Goal: Task Accomplishment & Management: Complete application form

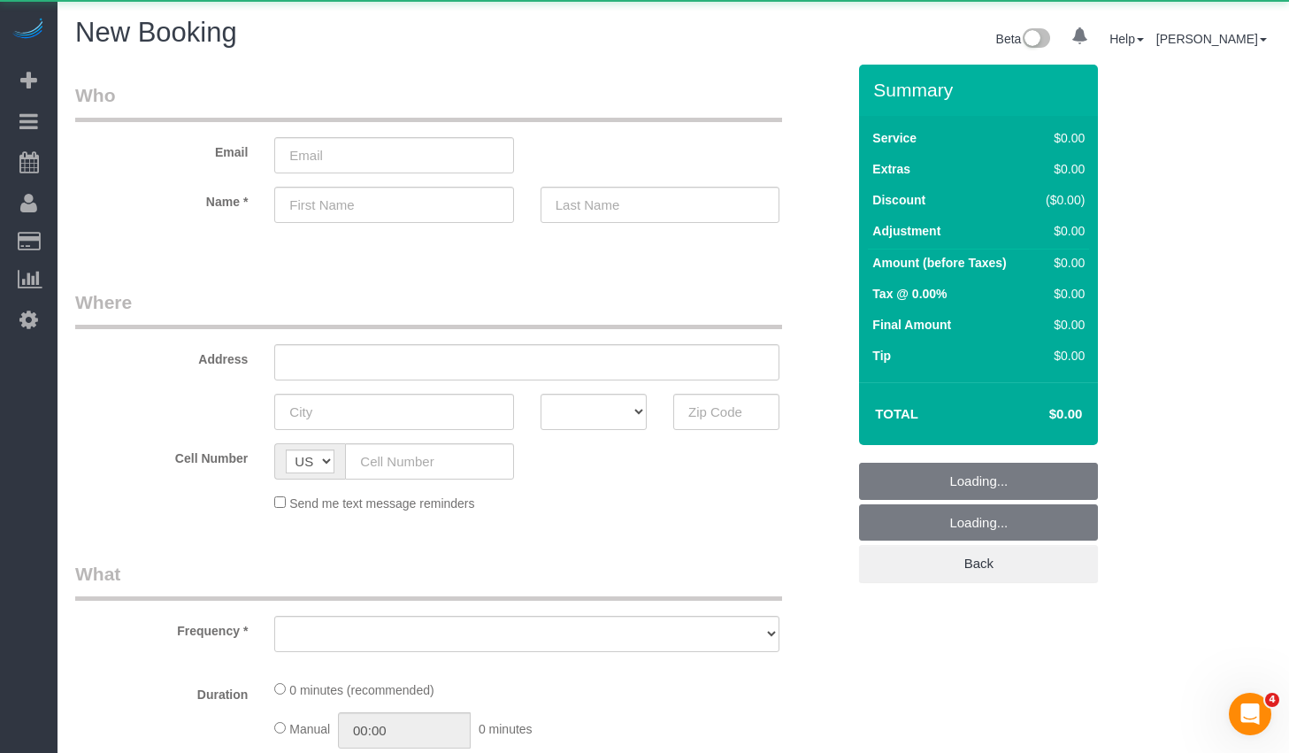
select select "object:579"
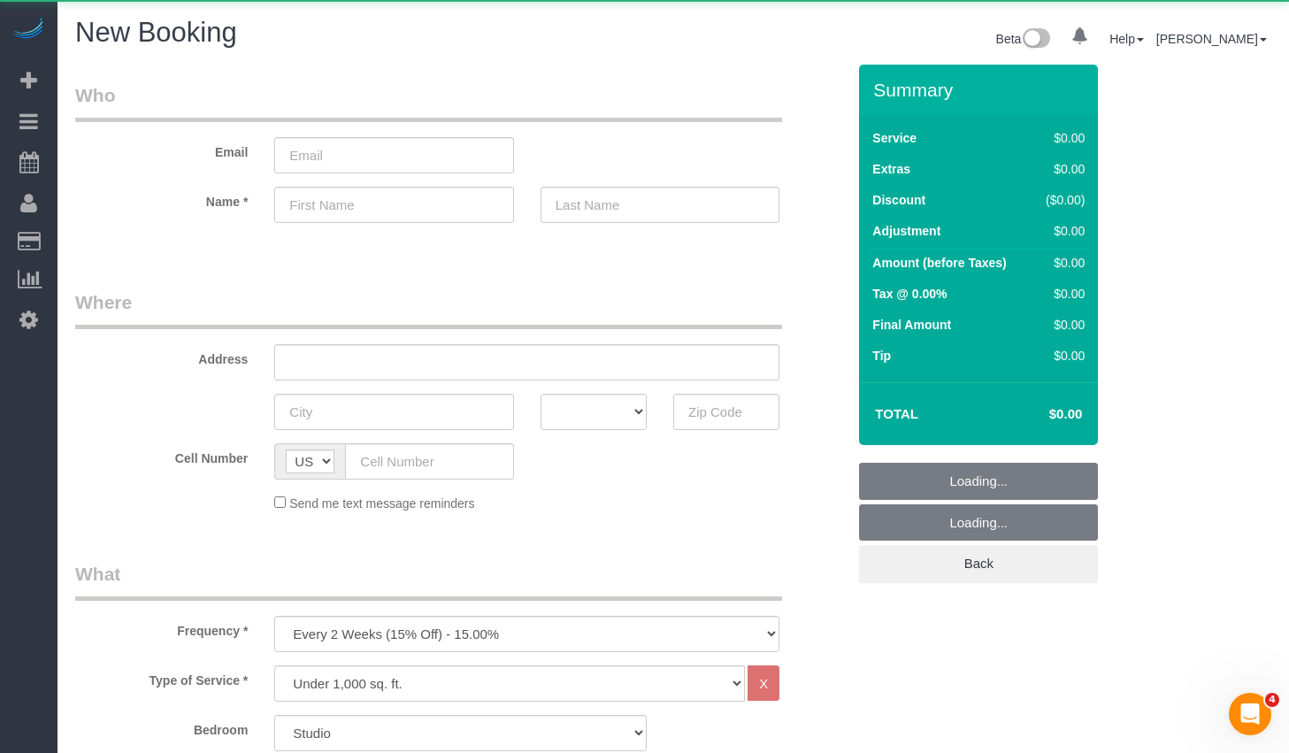
select select "number:89"
select select "number:90"
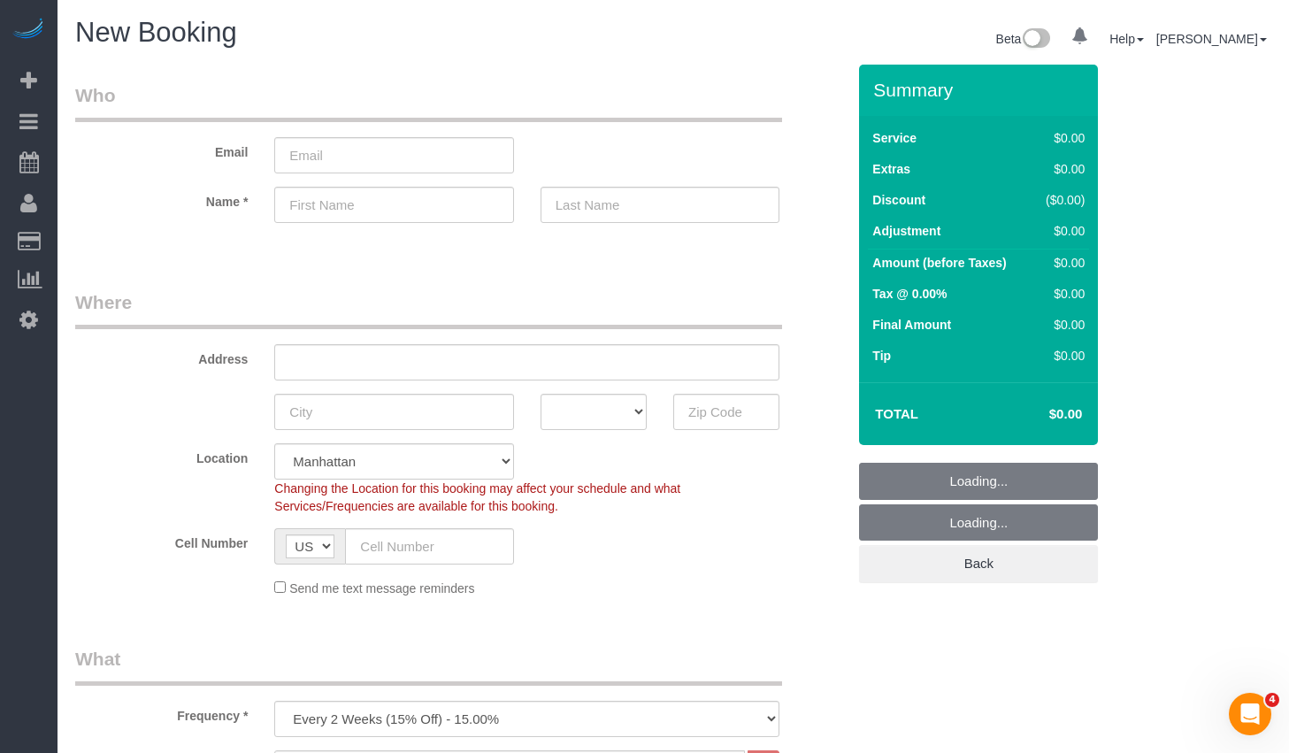
select select "object:1332"
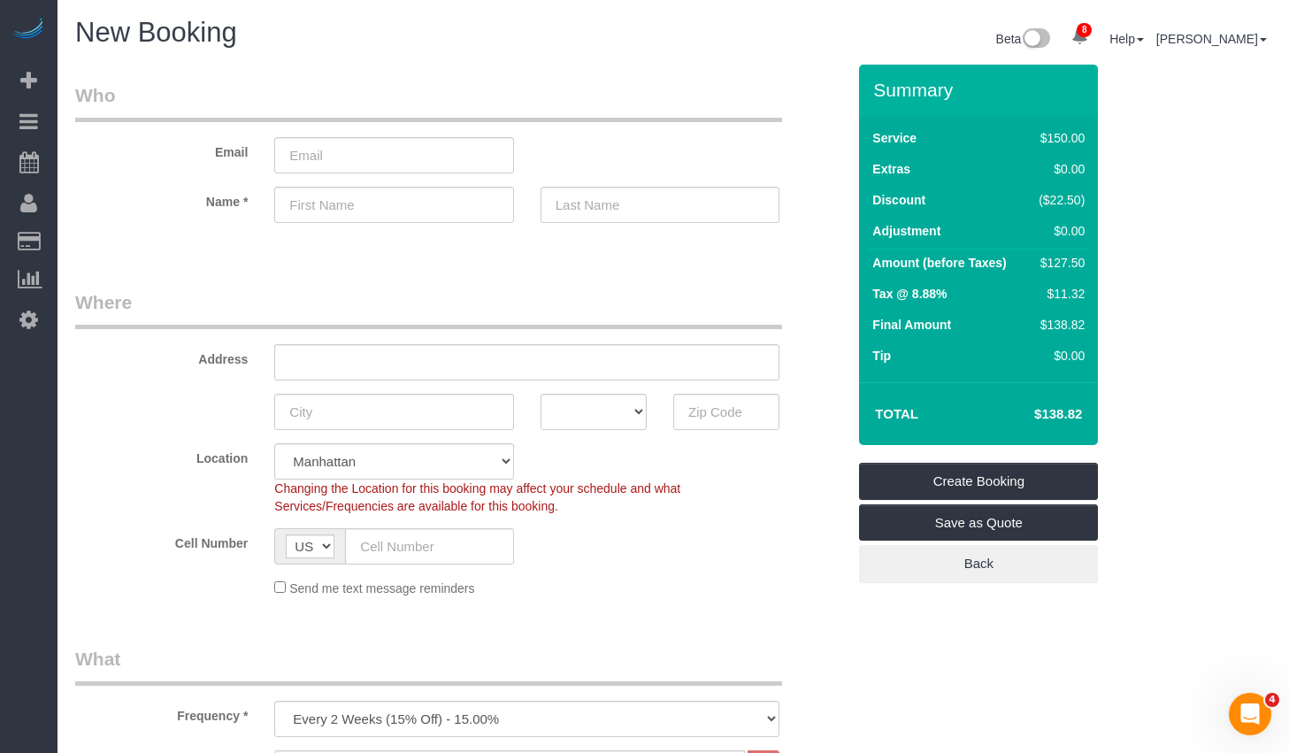
click at [662, 299] on legend "Where" at bounding box center [428, 309] width 707 height 40
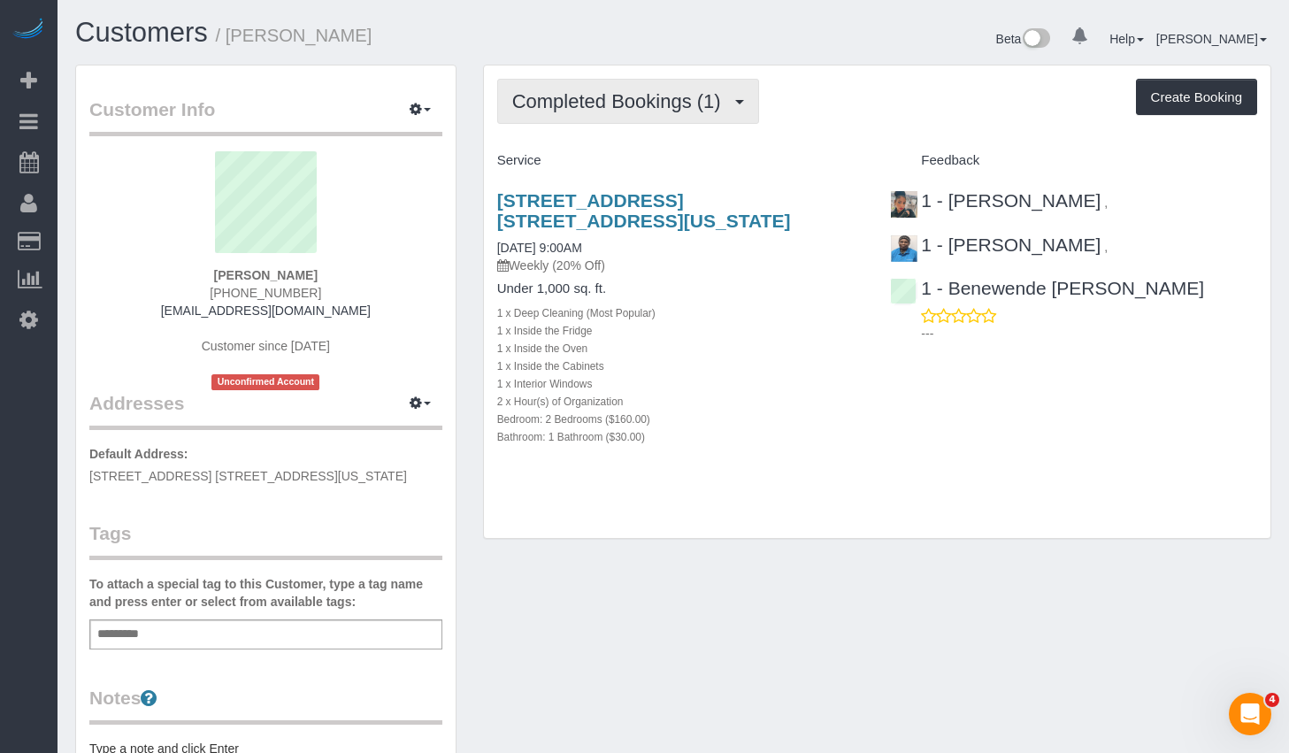
click at [624, 102] on span "Completed Bookings (1)" at bounding box center [621, 101] width 218 height 22
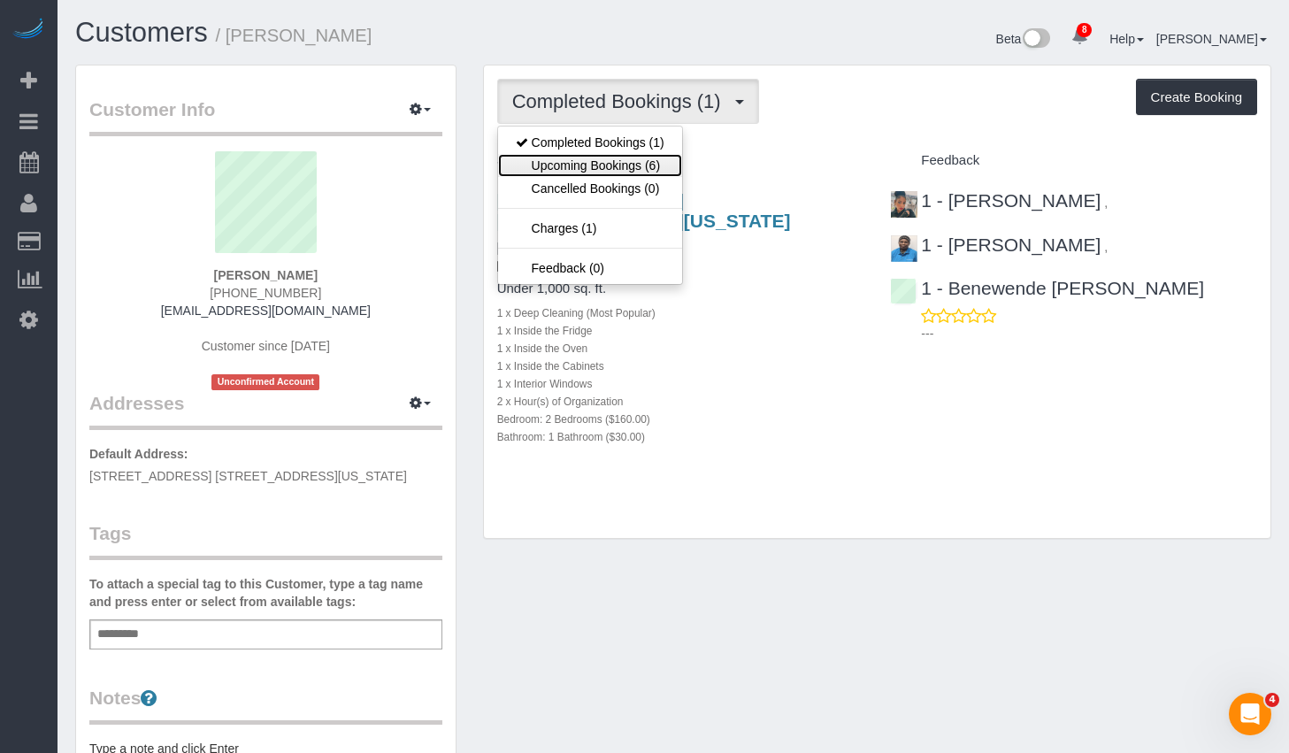
click at [616, 162] on link "Upcoming Bookings (6)" at bounding box center [590, 165] width 184 height 23
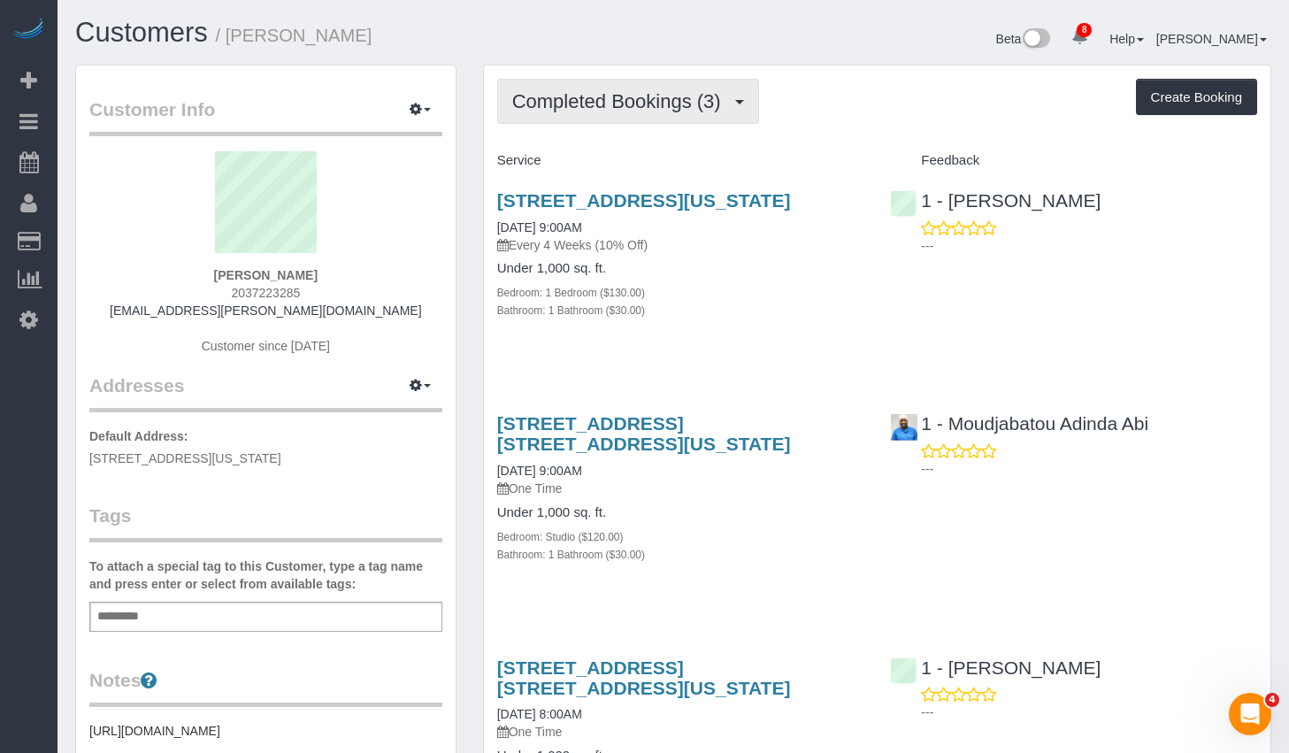
click at [607, 103] on span "Completed Bookings (3)" at bounding box center [621, 101] width 218 height 22
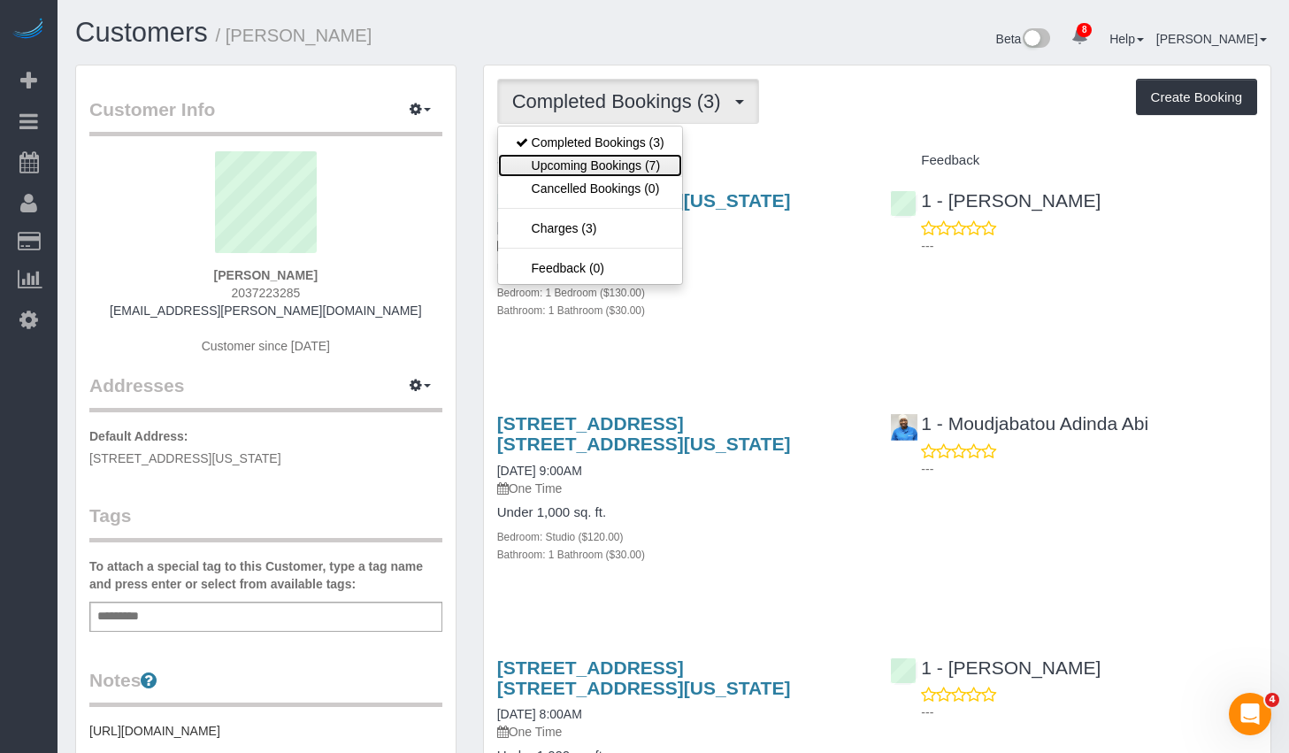
click at [595, 163] on link "Upcoming Bookings (7)" at bounding box center [590, 165] width 184 height 23
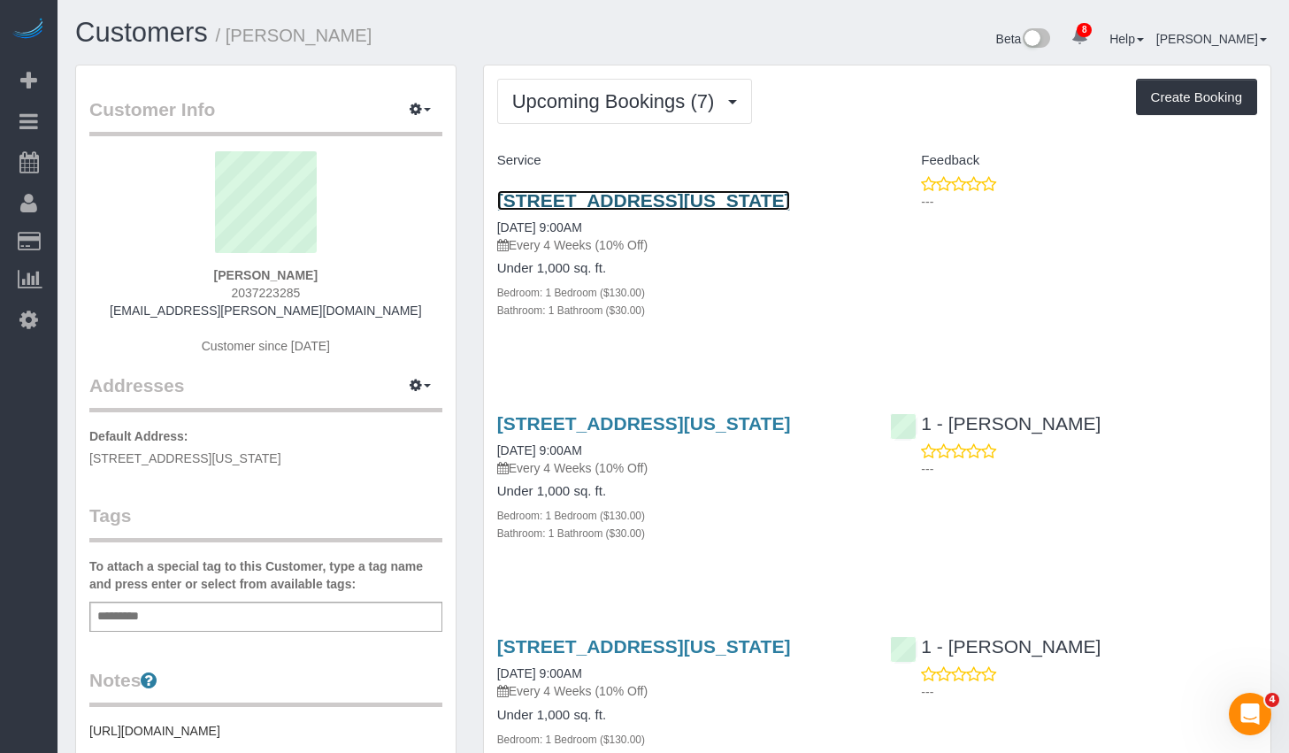
click at [639, 197] on link "120 West 86th Street Apt 3c, New York, NY 10024" at bounding box center [644, 200] width 294 height 20
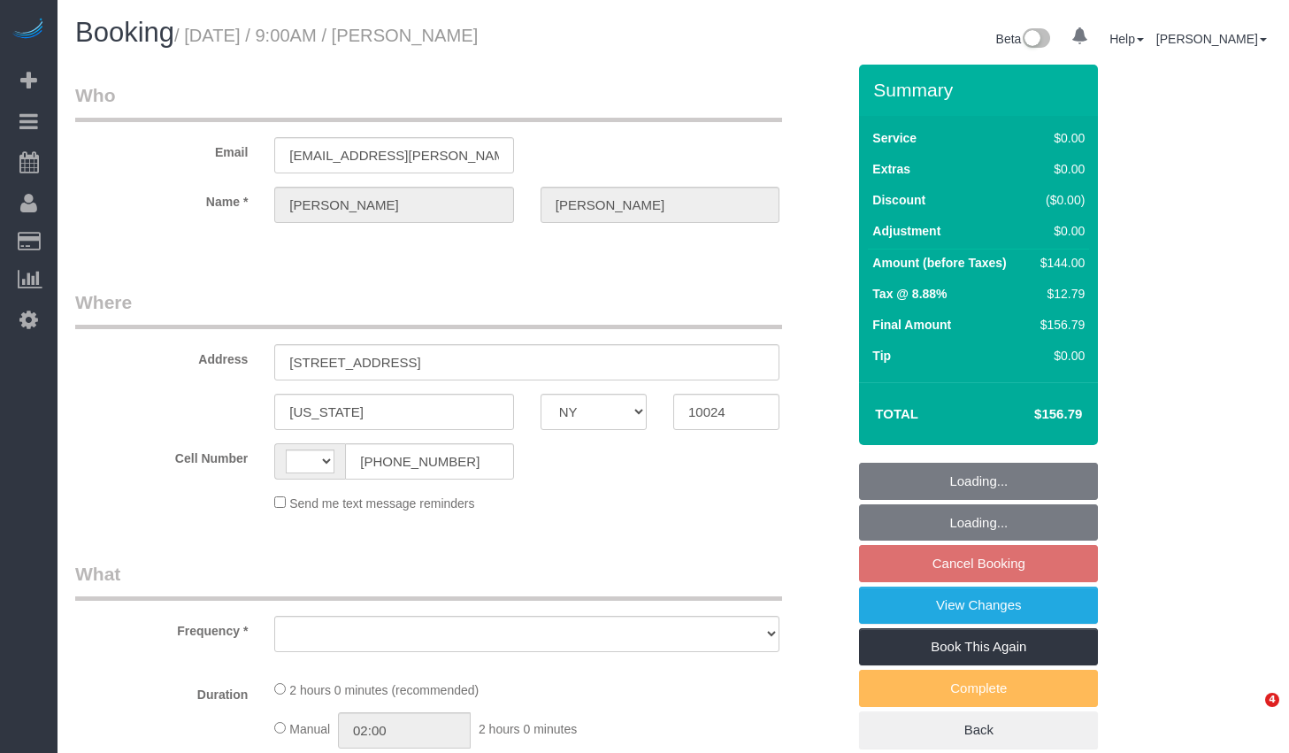
select select "NY"
select select "object:430"
select select "string:stripe-pm_1Pd0lq4VGloSiKo7J3Fd67Ad"
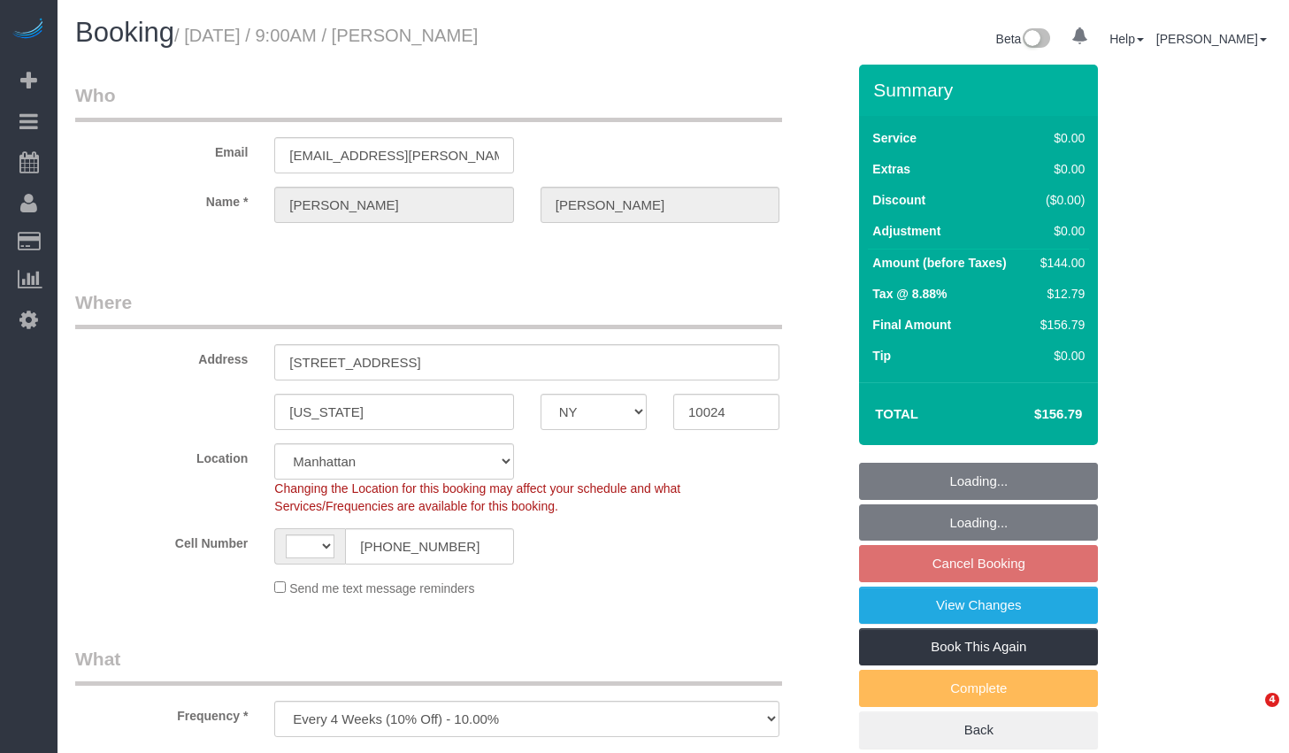
select select "object:687"
select select "string:[GEOGRAPHIC_DATA]"
select select "number:89"
select select "number:71"
select select "number:15"
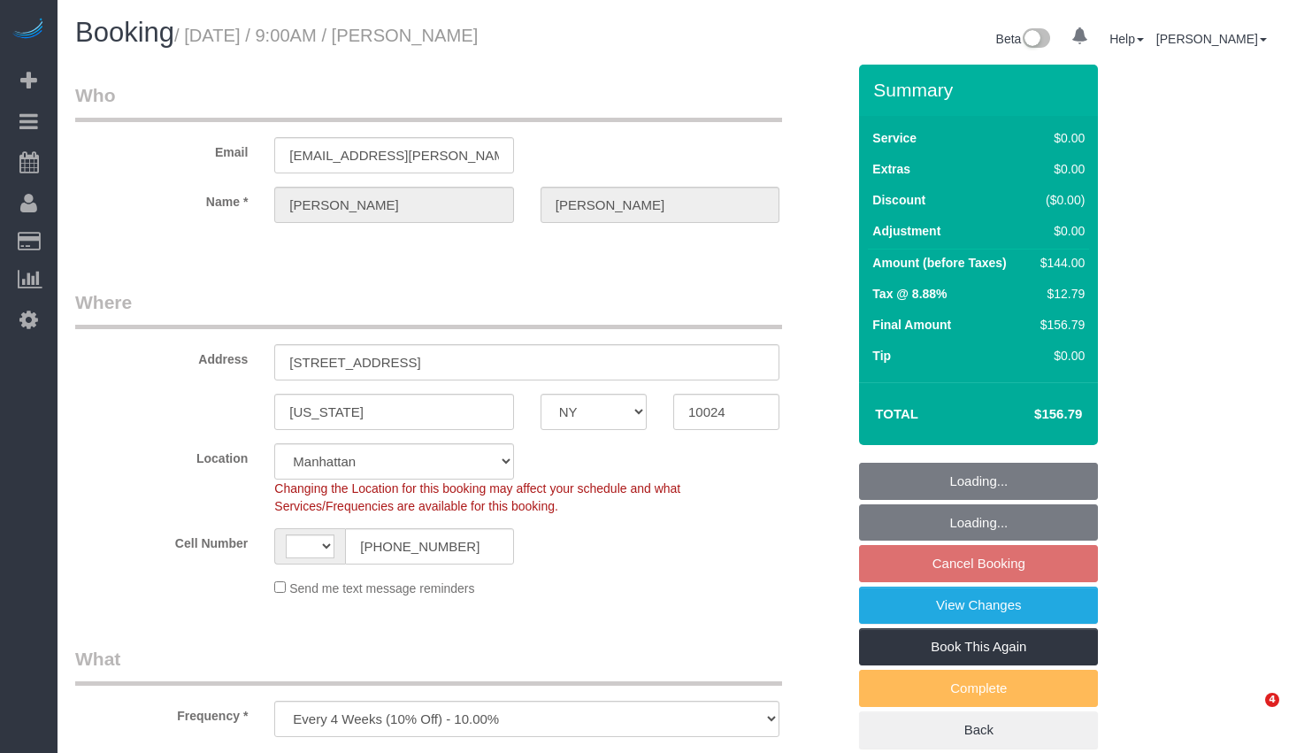
select select "number:5"
select select "spot2"
select select "1"
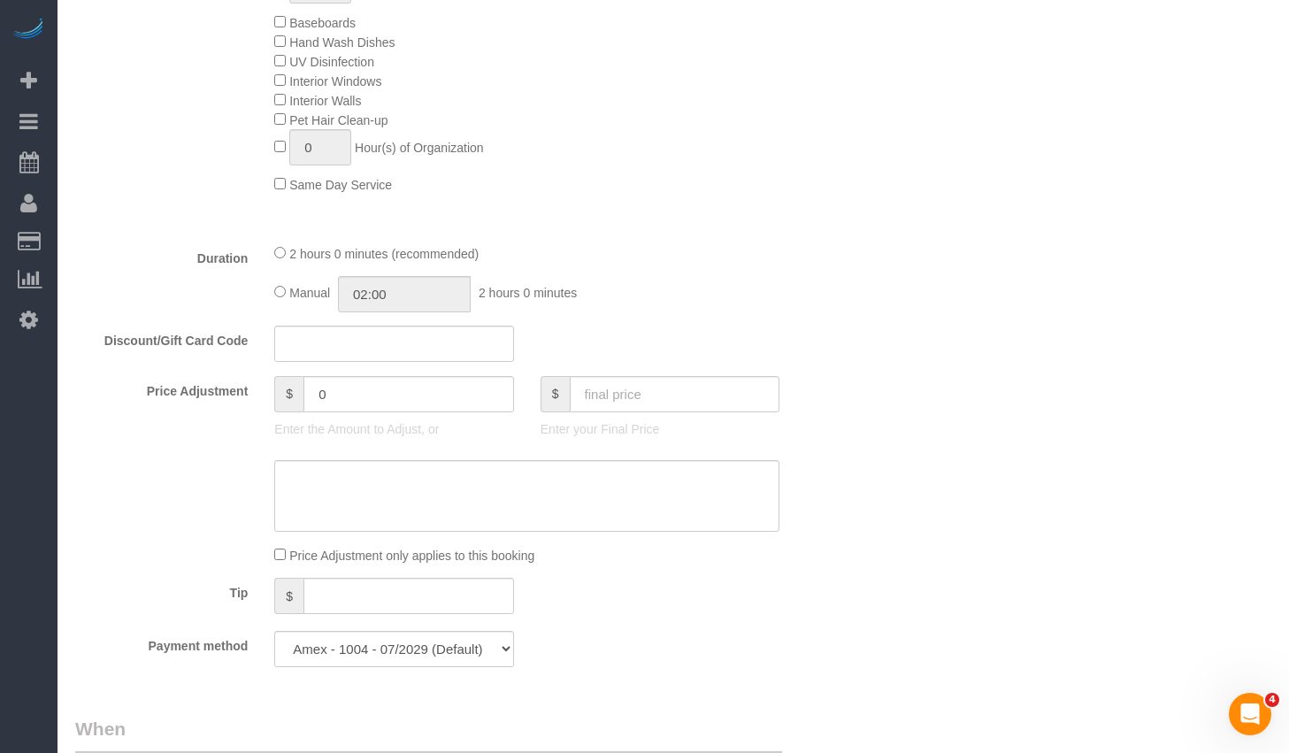
scroll to position [1362, 0]
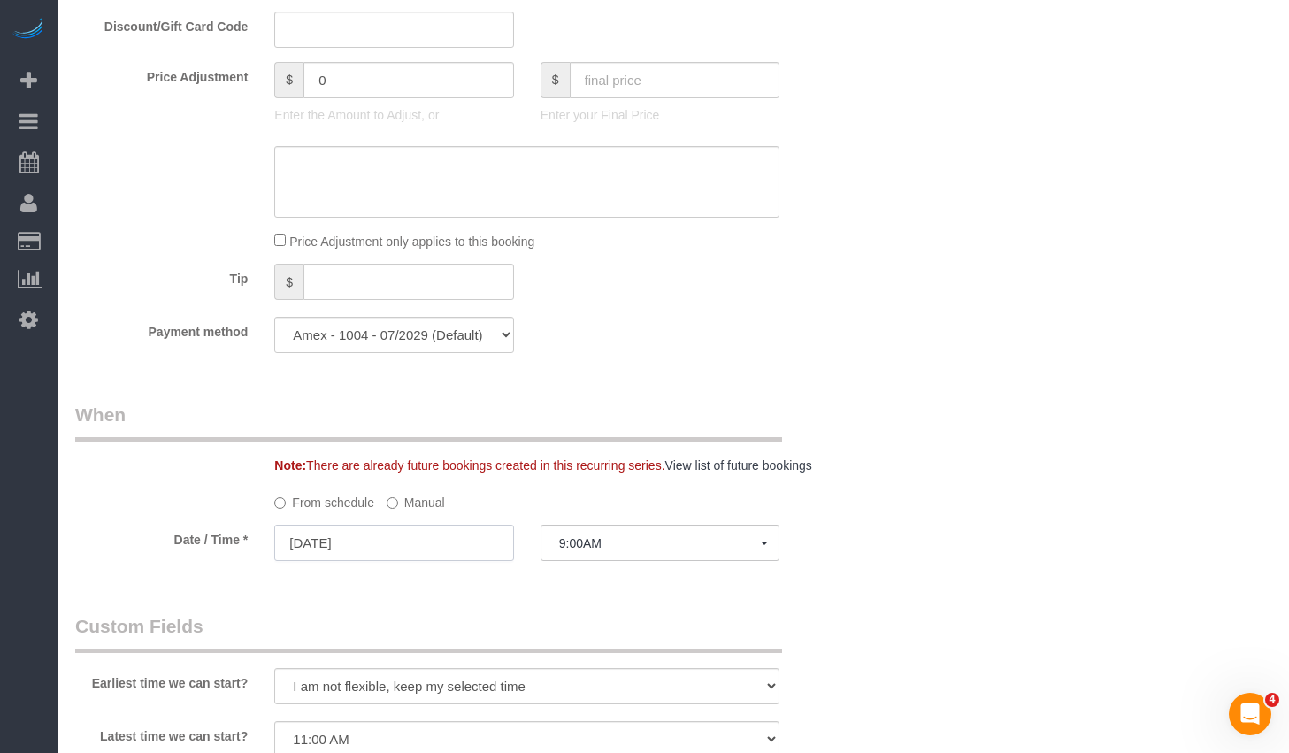
click at [379, 541] on input "[DATE]" at bounding box center [393, 543] width 239 height 36
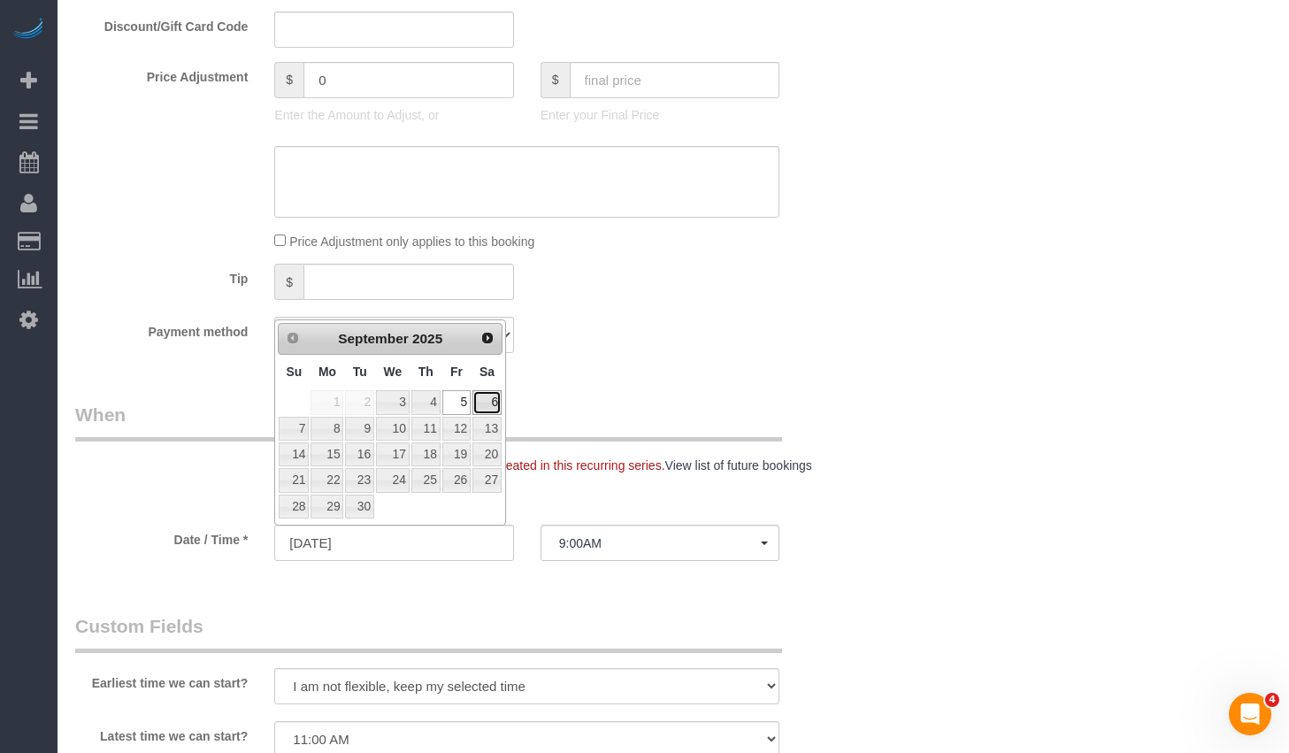
click at [486, 401] on link "6" at bounding box center [486, 402] width 29 height 24
type input "[DATE]"
select select "spot13"
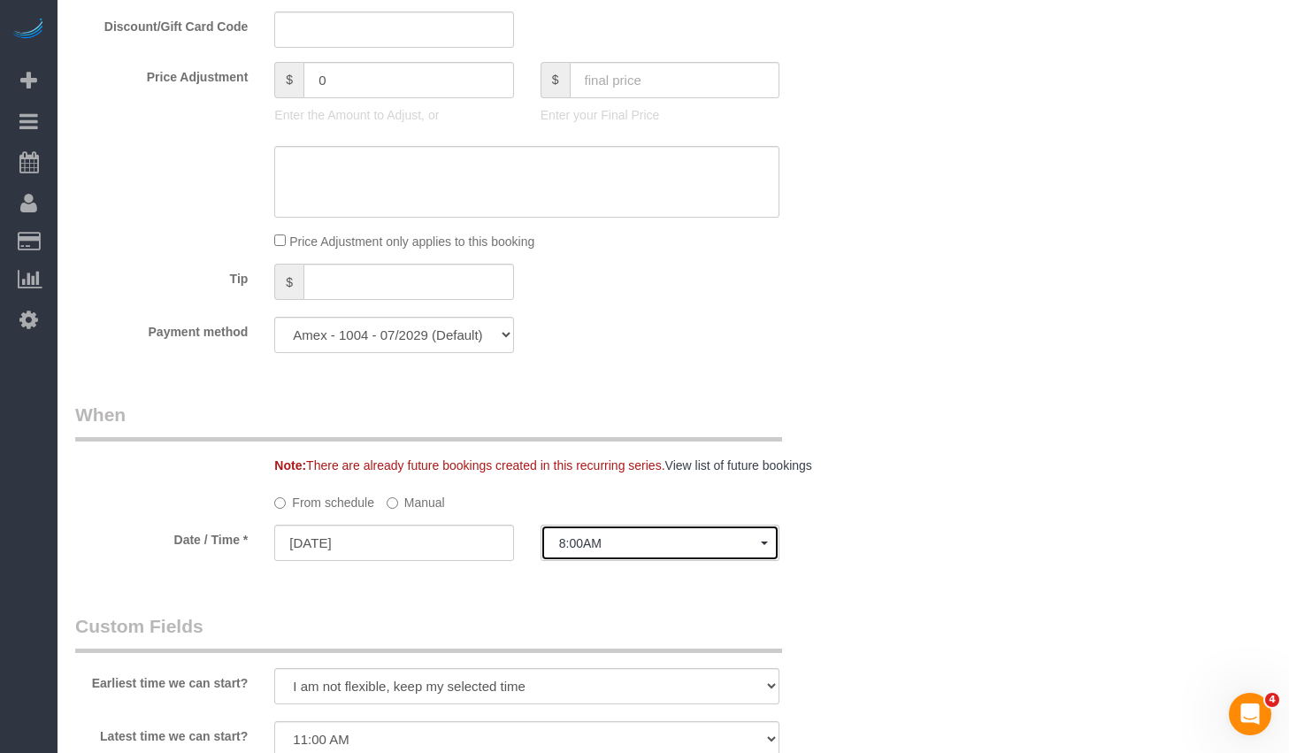
click at [670, 536] on span "8:00AM" at bounding box center [660, 543] width 202 height 14
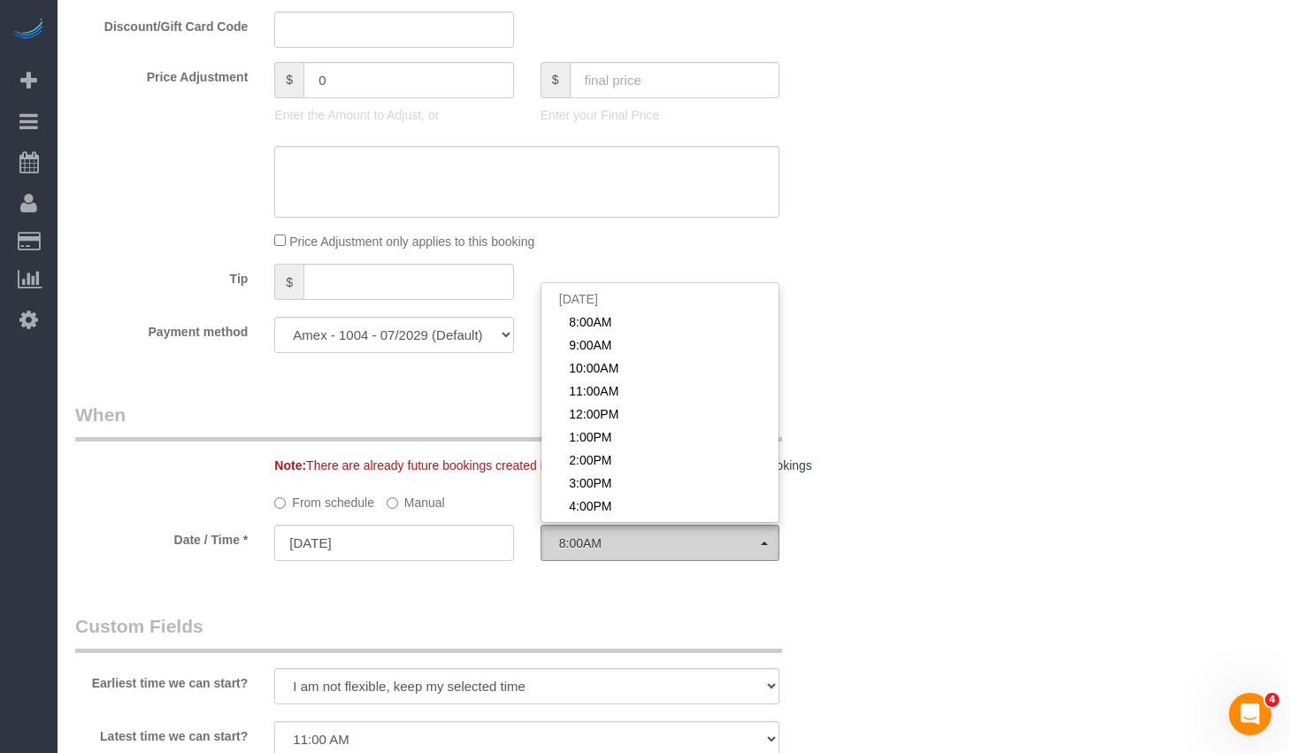
scroll to position [235, 0]
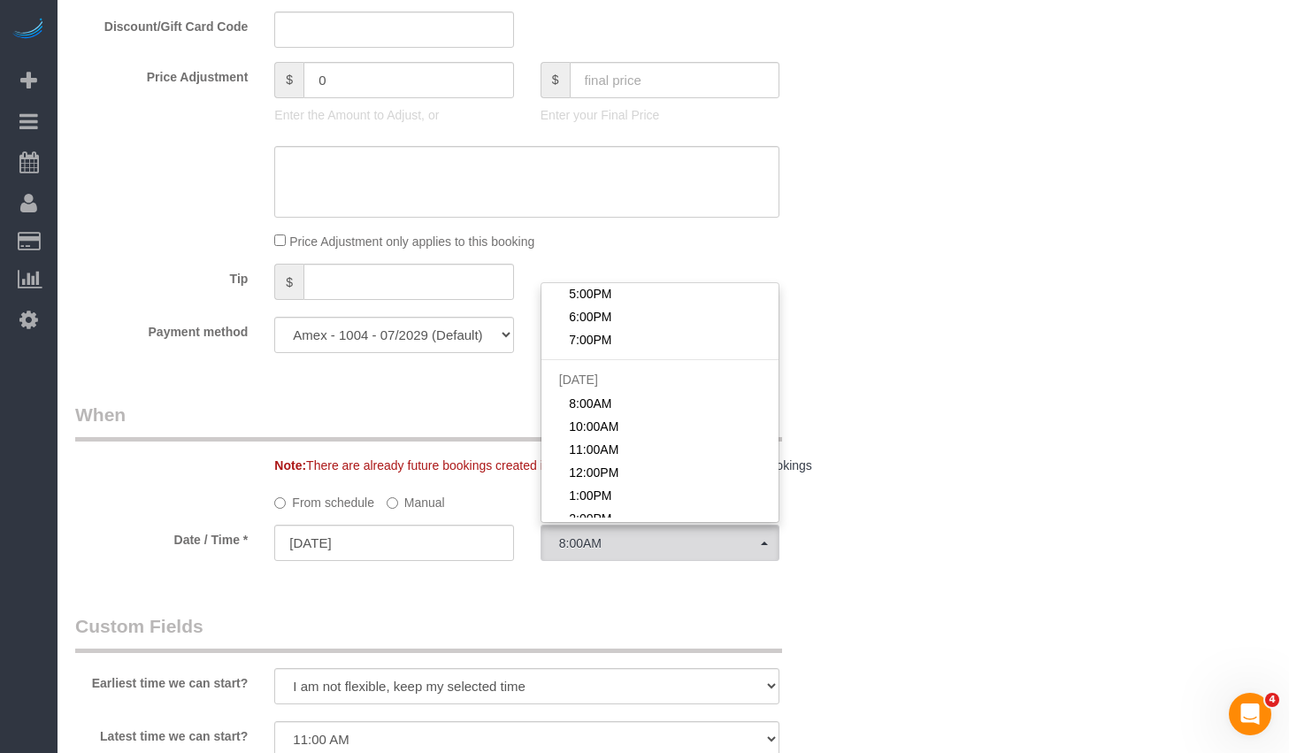
click at [434, 500] on label "Manual" at bounding box center [416, 499] width 58 height 24
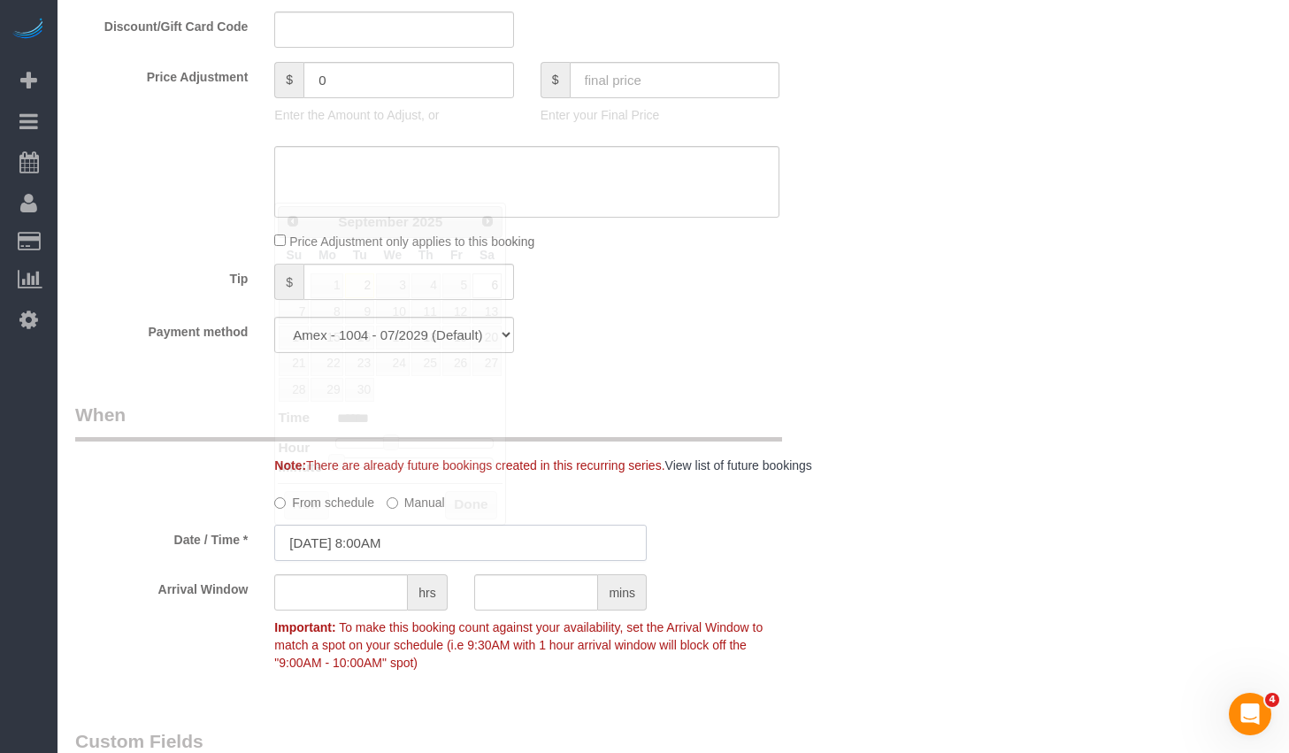
click at [402, 548] on input "[DATE] 8:00AM" at bounding box center [460, 543] width 372 height 36
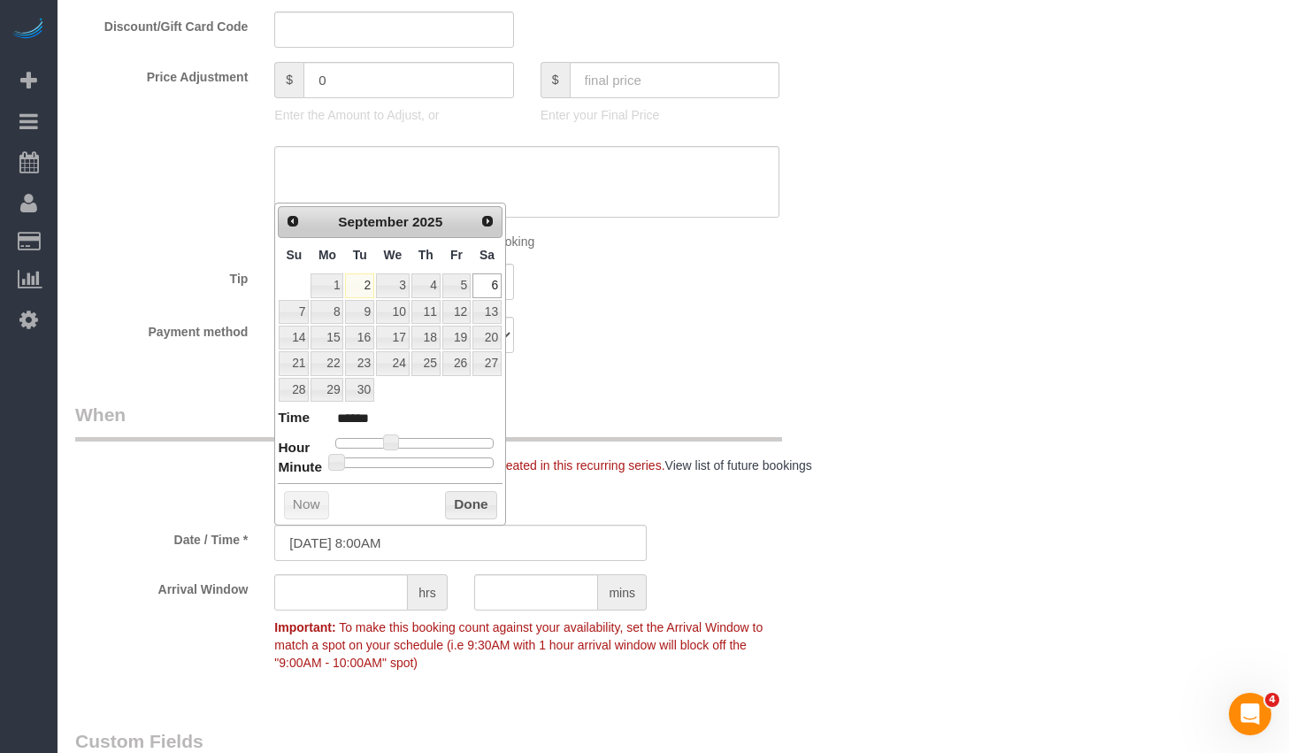
type input "[DATE] 10:00AM"
type input "*******"
click at [404, 440] on div at bounding box center [414, 443] width 158 height 11
type input "[DATE] 9:00AM"
type input "******"
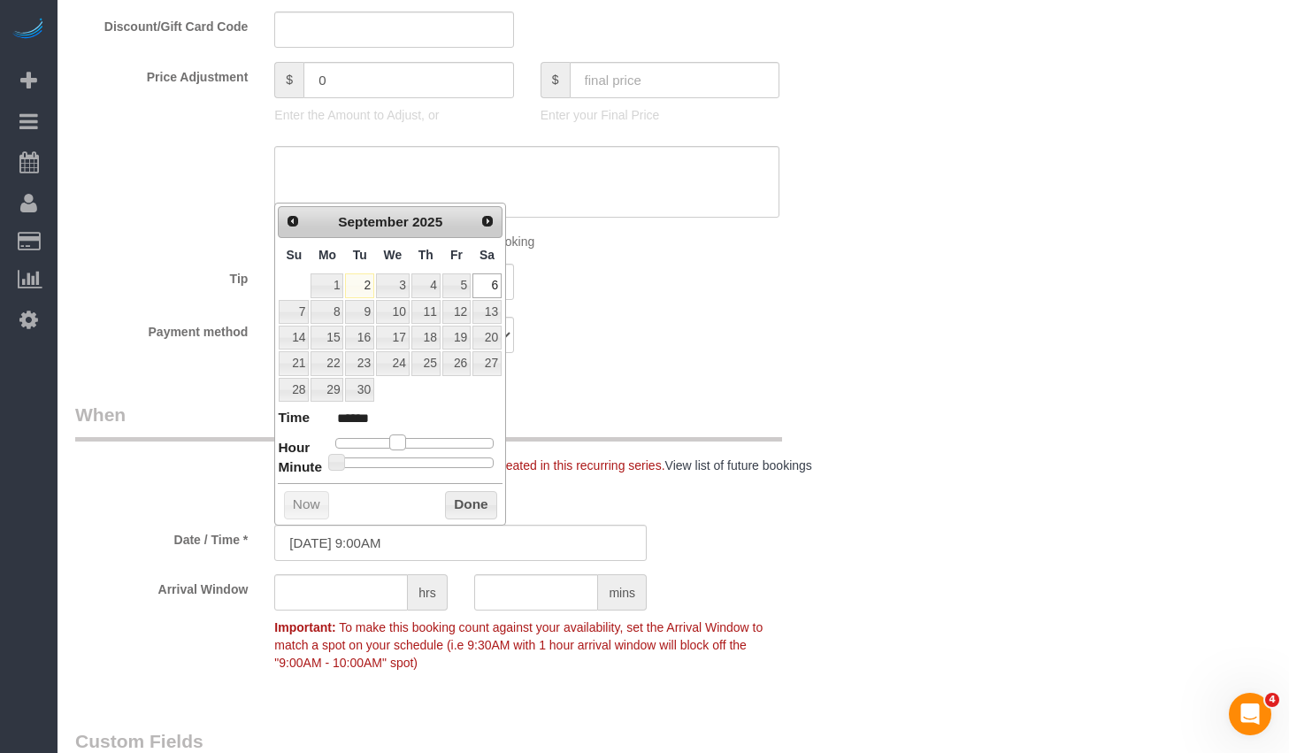
click at [398, 441] on span at bounding box center [397, 442] width 16 height 16
click at [470, 512] on button "Done" at bounding box center [471, 505] width 52 height 28
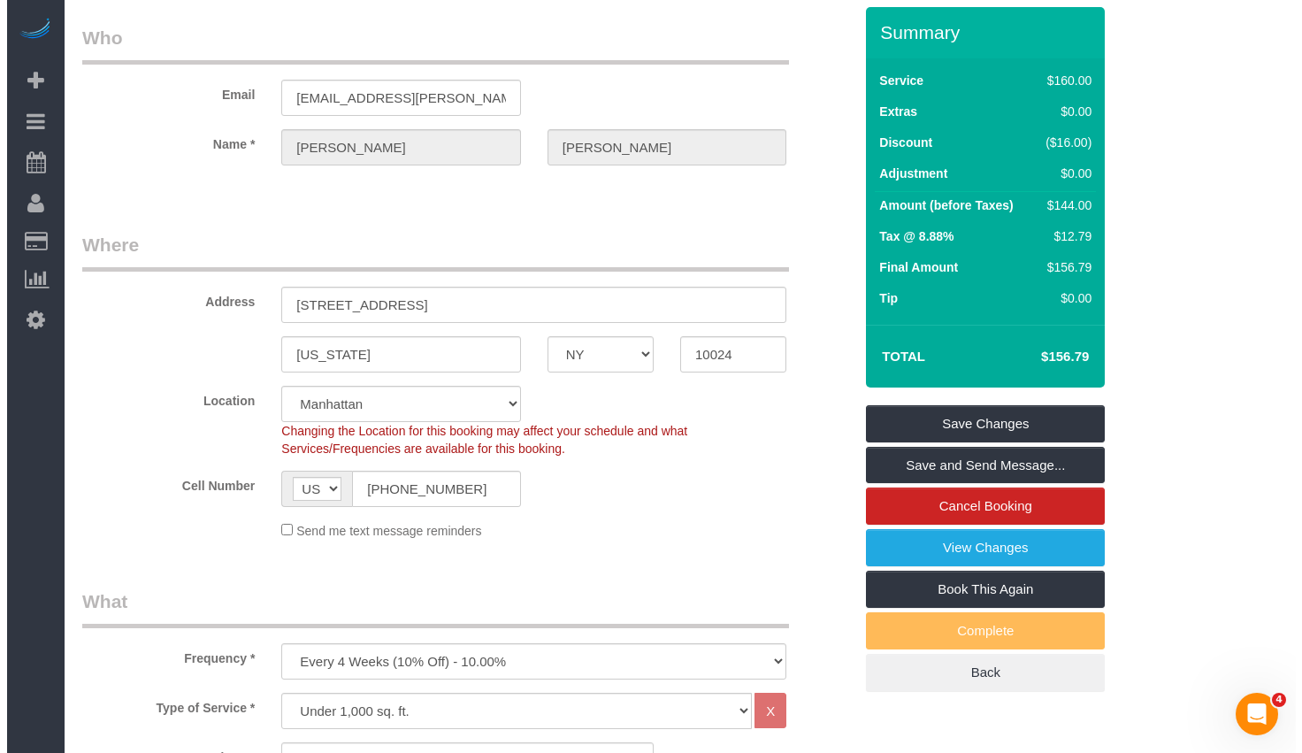
scroll to position [0, 0]
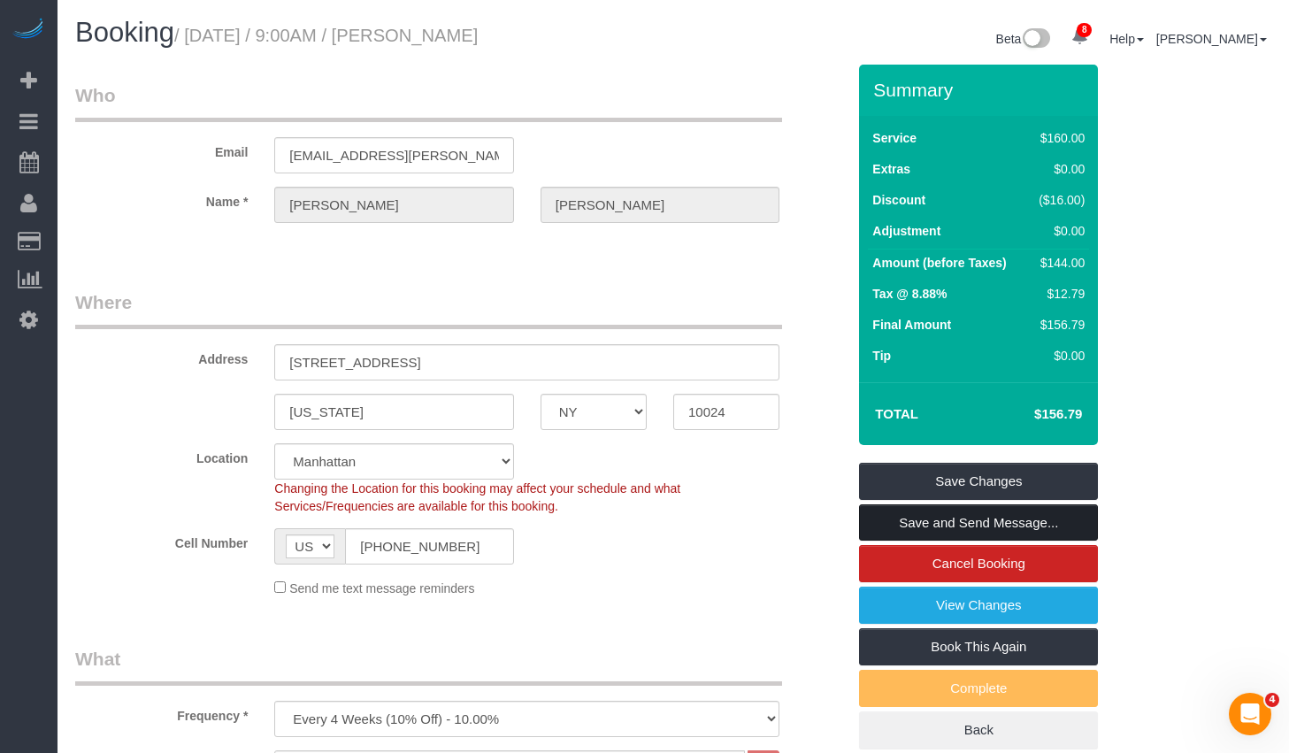
click at [931, 511] on link "Save and Send Message..." at bounding box center [978, 522] width 239 height 37
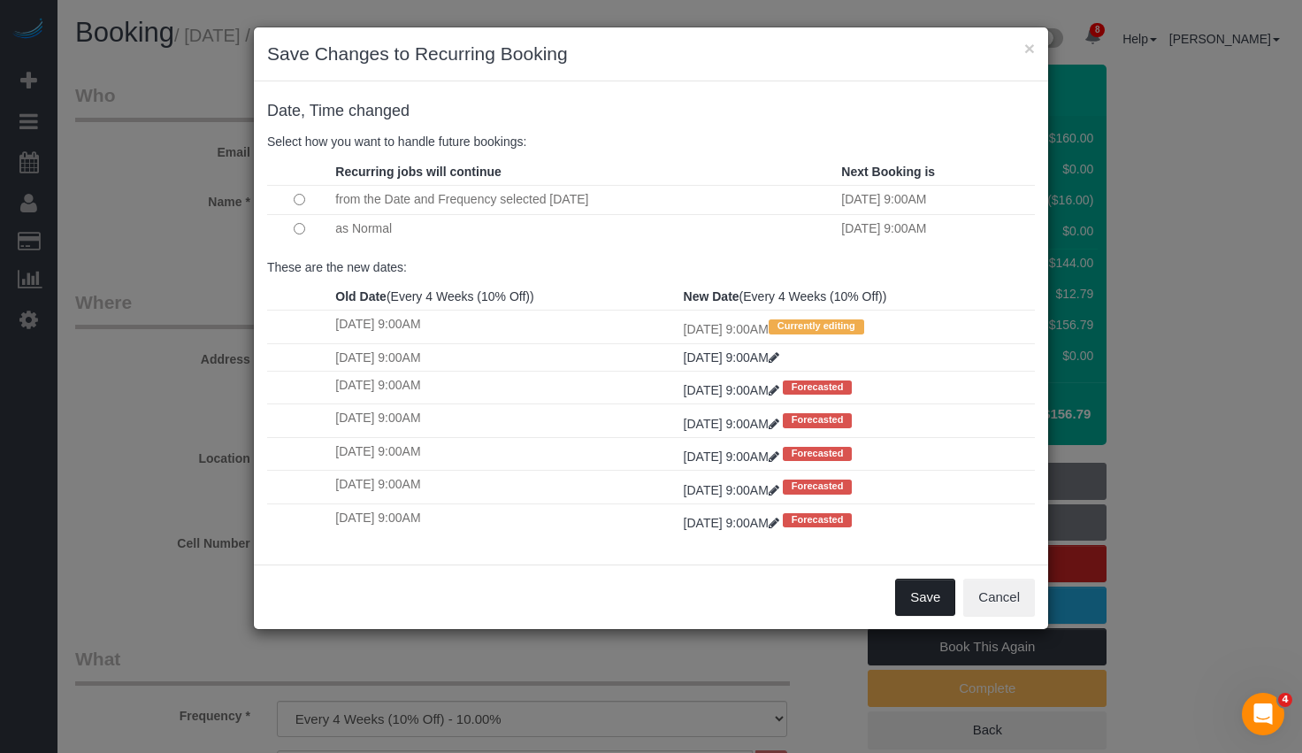
click at [934, 593] on button "Save" at bounding box center [925, 596] width 60 height 37
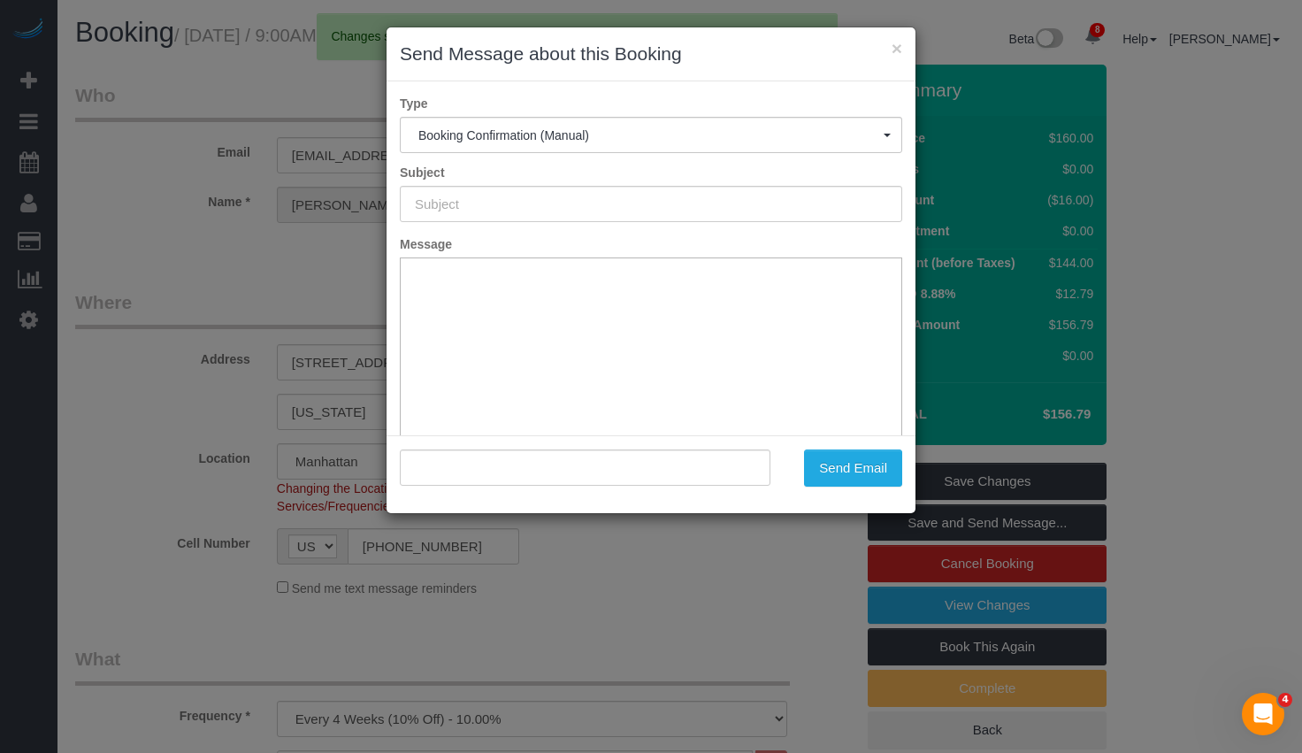
type input "Cleaning Confirmed for [DATE] 9:00am"
type input ""[PERSON_NAME]" <[EMAIL_ADDRESS][PERSON_NAME][DOMAIN_NAME]>"
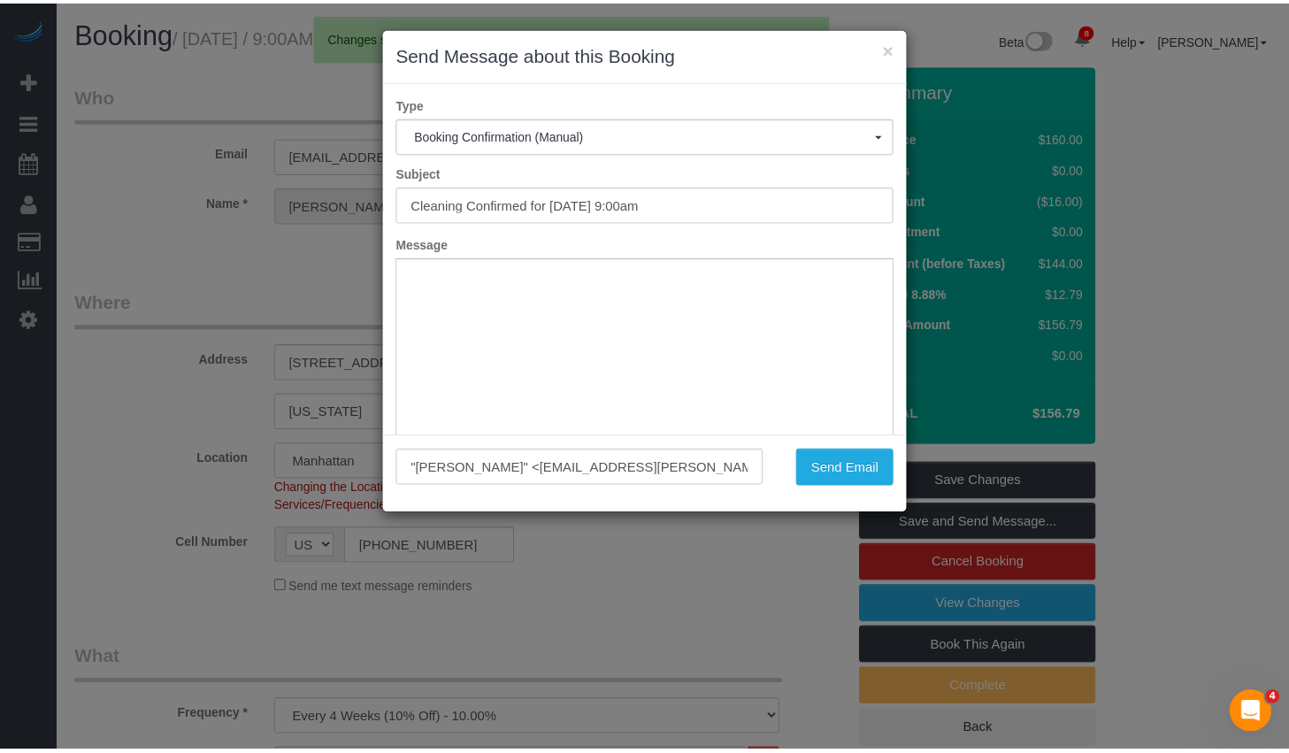
scroll to position [130, 0]
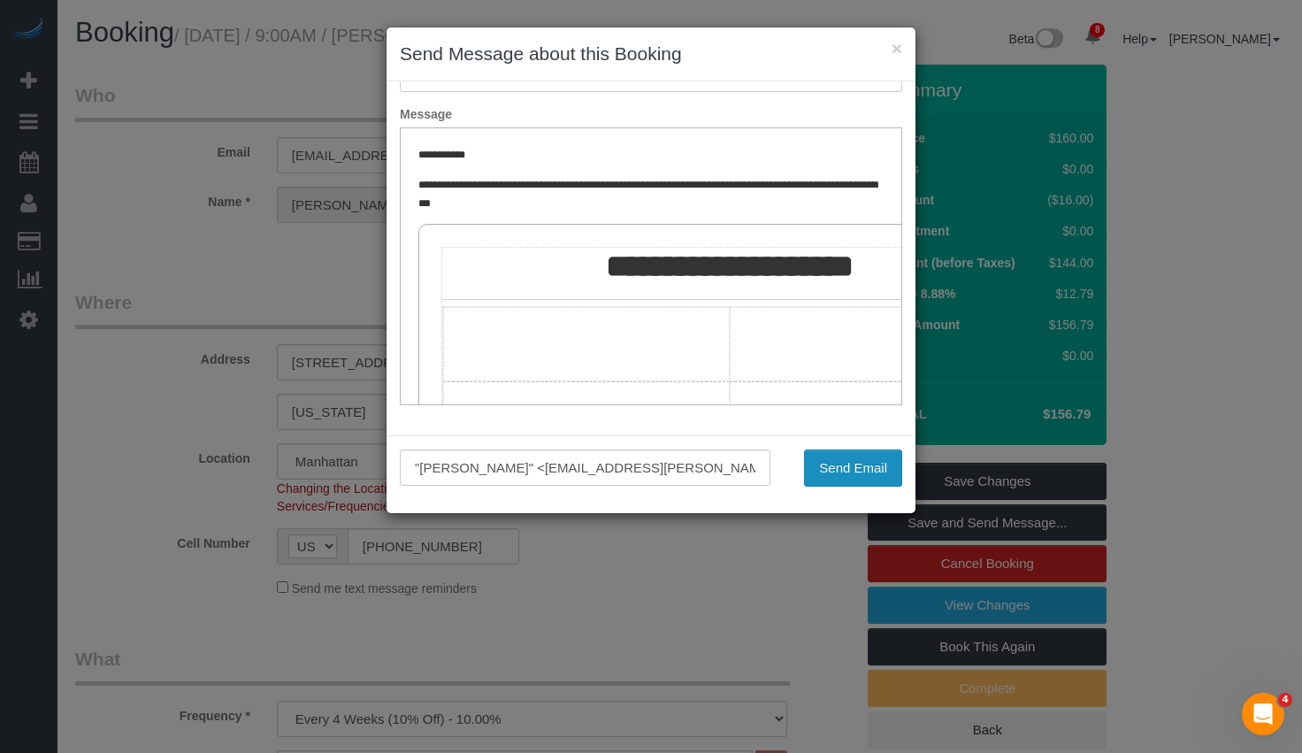
click at [839, 456] on div ""[PERSON_NAME]" <[EMAIL_ADDRESS][PERSON_NAME][DOMAIN_NAME]> Send Email" at bounding box center [651, 474] width 529 height 78
click at [839, 463] on button "Send Email" at bounding box center [853, 467] width 98 height 37
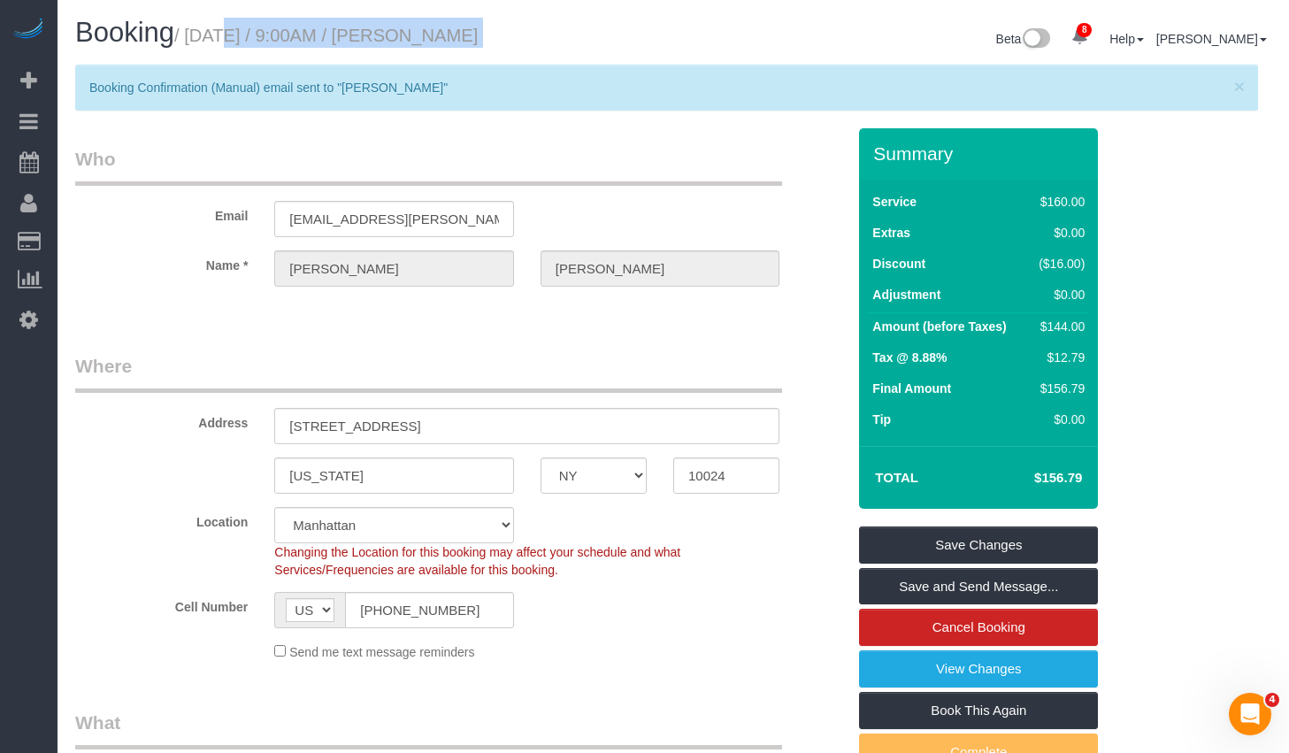
drag, startPoint x: 200, startPoint y: 33, endPoint x: 716, endPoint y: 18, distance: 516.8
click at [716, 18] on div "Booking / [DATE] / 9:00AM / [PERSON_NAME] Beta 8 Your Notifications You have 0 …" at bounding box center [673, 41] width 1222 height 47
copy div "[DATE] / 9:00AM / [PERSON_NAME]"
